Goal: Navigation & Orientation: Understand site structure

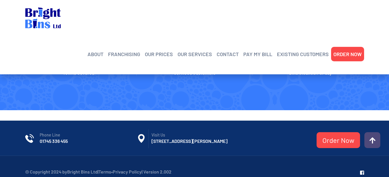
scroll to position [1318, 0]
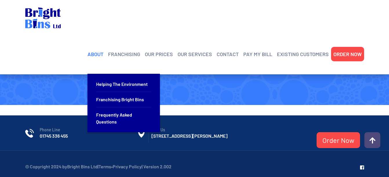
click at [98, 50] on link "ABOUT" at bounding box center [95, 54] width 16 height 9
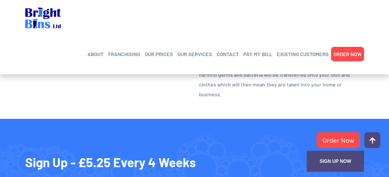
scroll to position [398, 0]
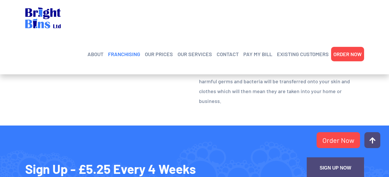
click at [133, 50] on link "FRANCHISING" at bounding box center [124, 54] width 32 height 9
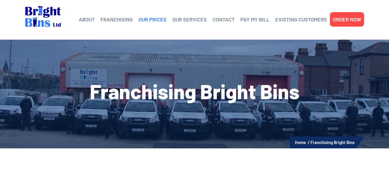
click at [151, 18] on link "OUR PRICES" at bounding box center [152, 19] width 28 height 9
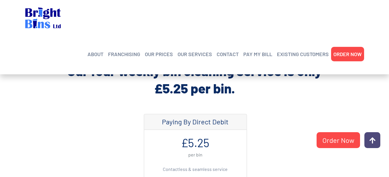
scroll to position [131, 0]
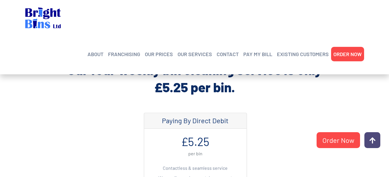
click at [295, 122] on div "Paying By Direct Debit £5.25 per bin Contactless & seamless service We email yo…" at bounding box center [250, 175] width 223 height 124
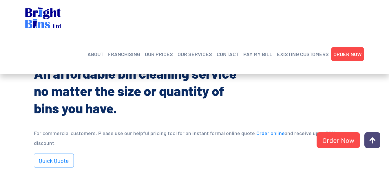
scroll to position [340, 0]
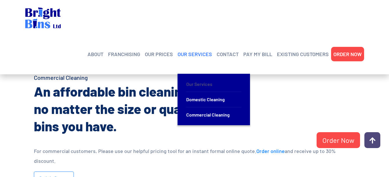
click at [196, 77] on link "Our Services" at bounding box center [213, 84] width 55 height 15
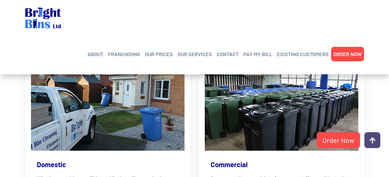
scroll to position [124, 0]
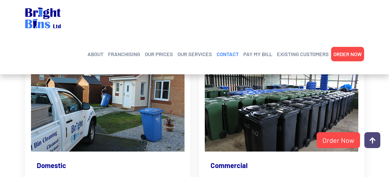
click at [230, 50] on link "CONTACT" at bounding box center [227, 54] width 22 height 9
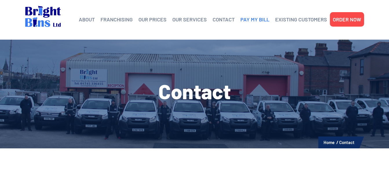
click at [253, 19] on link "PAY MY BILL" at bounding box center [254, 19] width 29 height 9
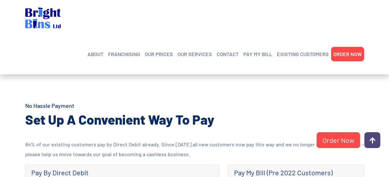
scroll to position [87, 0]
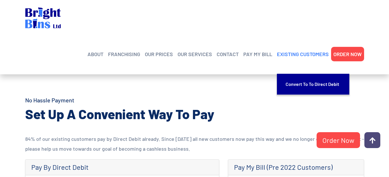
click at [305, 50] on link "EXISTING CUSTOMERS" at bounding box center [303, 54] width 52 height 9
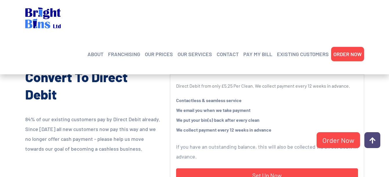
scroll to position [127, 0]
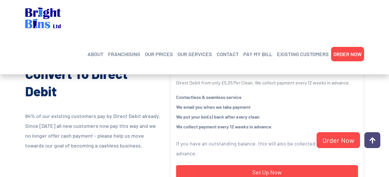
click at [374, 100] on section "No Hassle Payment Convert To Direct Debit 84% of our existing customers pay by …" at bounding box center [194, 129] width 389 height 216
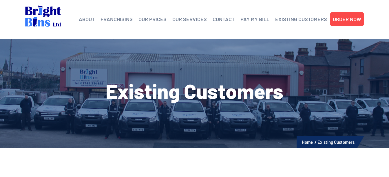
scroll to position [0, 0]
